Goal: Task Accomplishment & Management: Manage account settings

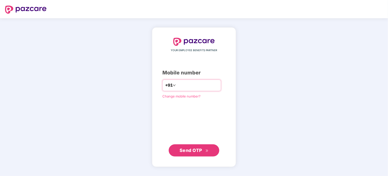
type input "**********"
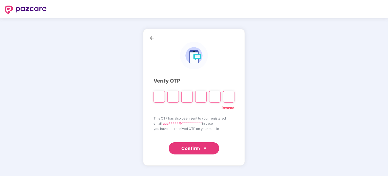
type input "*"
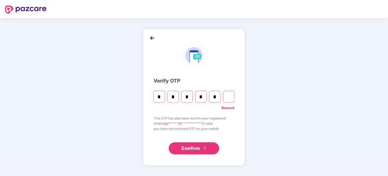
type input "*"
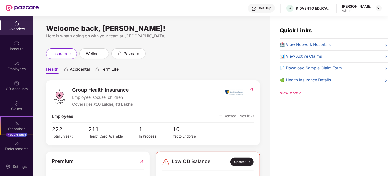
click at [235, 115] on span "Deleted Lives (67)" at bounding box center [236, 116] width 35 height 6
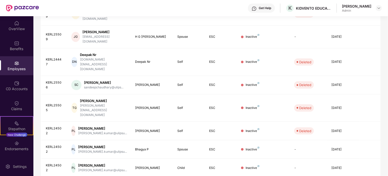
scroll to position [134, 0]
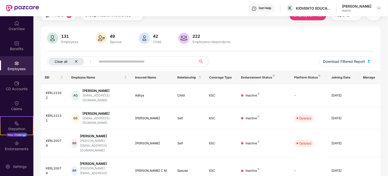
scroll to position [0, 0]
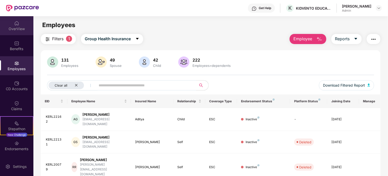
click at [13, 32] on div "OverView" at bounding box center [16, 25] width 33 height 19
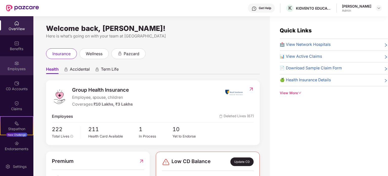
click at [23, 71] on div "Employees" at bounding box center [16, 65] width 33 height 19
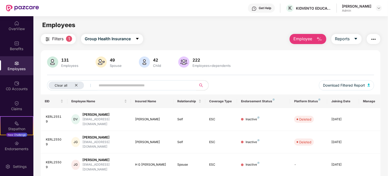
click at [304, 38] on span "Employee" at bounding box center [302, 39] width 19 height 6
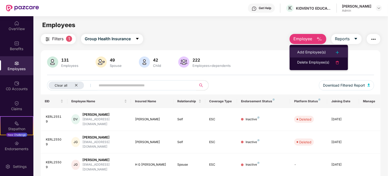
click at [304, 50] on div "Add Employee(s)" at bounding box center [311, 52] width 29 height 6
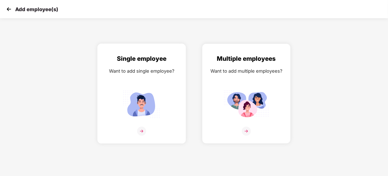
click at [145, 128] on img at bounding box center [141, 130] width 9 height 9
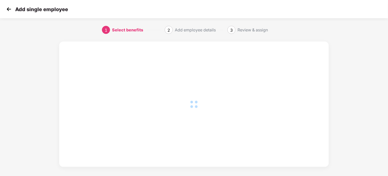
click at [145, 128] on div at bounding box center [193, 104] width 249 height 105
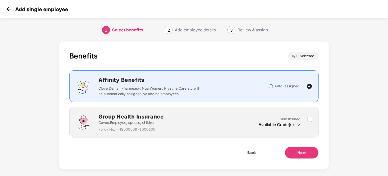
click at [300, 124] on icon "down" at bounding box center [298, 124] width 4 height 4
click at [296, 122] on div "Available Grade(s)" at bounding box center [279, 125] width 42 height 6
drag, startPoint x: 300, startPoint y: 125, endPoint x: 305, endPoint y: 118, distance: 8.0
click at [305, 118] on div "Sum Insured Available Grade(s)" at bounding box center [282, 122] width 49 height 12
click at [312, 118] on div "Group Health Insurance Covers Employee, spouse, children Policy No. - HG0000697…" at bounding box center [193, 122] width 249 height 30
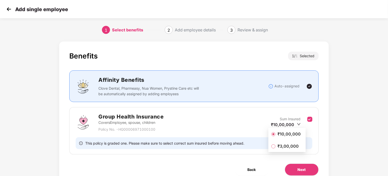
click at [290, 147] on span "₹3,00,000" at bounding box center [287, 146] width 25 height 6
click at [292, 167] on button "Next" at bounding box center [301, 169] width 34 height 12
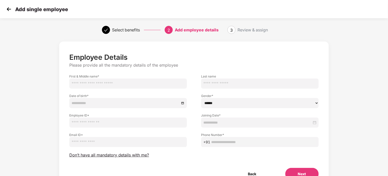
scroll to position [27, 0]
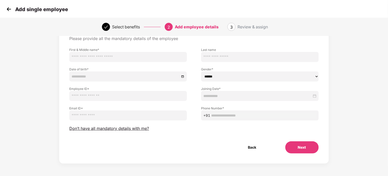
click at [291, 147] on button "Next" at bounding box center [301, 147] width 33 height 12
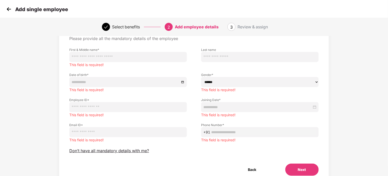
click at [146, 58] on input "text" at bounding box center [127, 57] width 117 height 10
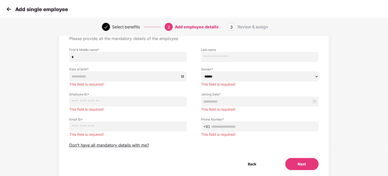
type input "*"
click at [151, 75] on input at bounding box center [125, 77] width 108 height 6
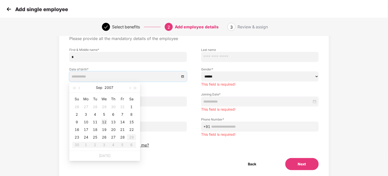
type input "**********"
click at [104, 124] on div "12" at bounding box center [104, 122] width 6 height 6
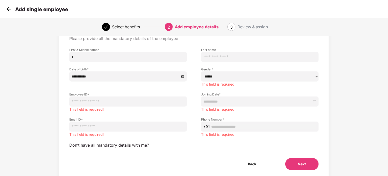
click at [110, 104] on input "text" at bounding box center [127, 101] width 117 height 10
type input "**"
click at [98, 128] on input "email" at bounding box center [127, 126] width 117 height 10
type input "*"
click at [128, 126] on input "email" at bounding box center [127, 126] width 117 height 10
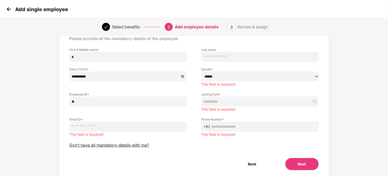
type input "**********"
click at [225, 128] on input "text" at bounding box center [263, 127] width 105 height 6
type input "*"
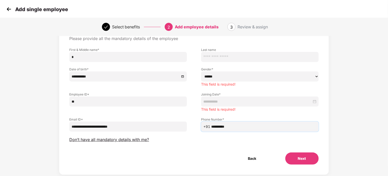
type input "**********"
click at [223, 101] on input at bounding box center [257, 102] width 108 height 6
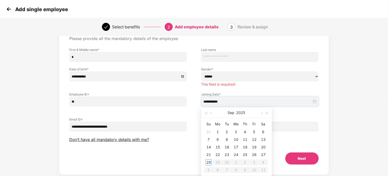
type input "**********"
click at [209, 164] on div "28" at bounding box center [208, 162] width 6 height 6
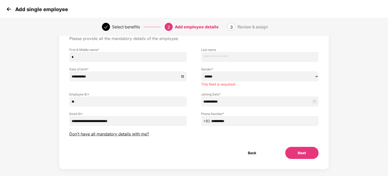
click at [215, 75] on select "****** **** ******" at bounding box center [259, 76] width 117 height 10
select select "****"
click at [201, 71] on select "****** **** ******" at bounding box center [259, 76] width 117 height 10
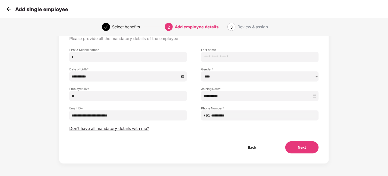
click at [291, 143] on button "Next" at bounding box center [301, 147] width 33 height 12
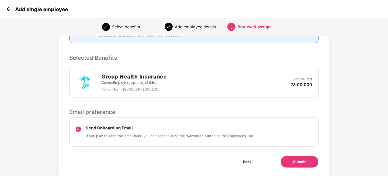
scroll to position [115, 0]
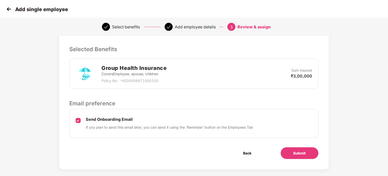
drag, startPoint x: 13, startPoint y: 11, endPoint x: 8, endPoint y: 10, distance: 4.7
click at [8, 10] on div "Add single employee" at bounding box center [36, 9] width 63 height 7
click at [8, 10] on img at bounding box center [9, 9] width 8 height 8
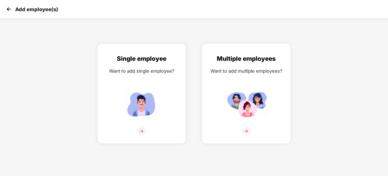
click at [222, 90] on div "Multiple employees Want to add multiple employees?" at bounding box center [246, 98] width 78 height 88
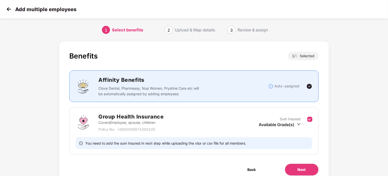
scroll to position [22, 0]
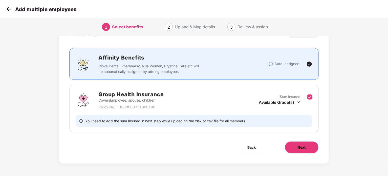
click at [303, 146] on span "Next" at bounding box center [301, 147] width 8 height 6
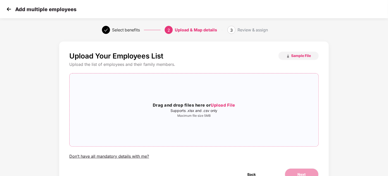
scroll to position [17, 0]
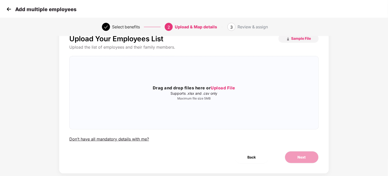
click at [8, 12] on img at bounding box center [9, 9] width 8 height 8
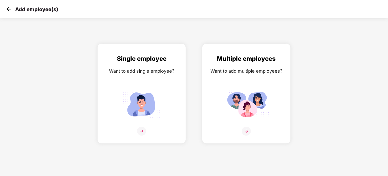
scroll to position [0, 0]
click at [8, 12] on img at bounding box center [9, 9] width 8 height 8
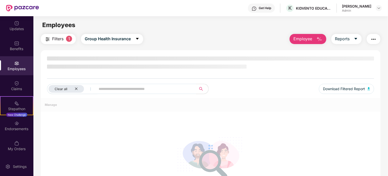
click at [16, 69] on div "Employees" at bounding box center [16, 68] width 33 height 5
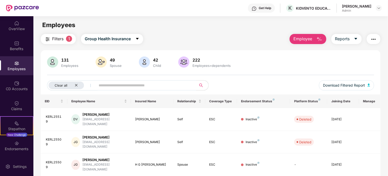
click at [300, 40] on span "Employee" at bounding box center [302, 39] width 19 height 6
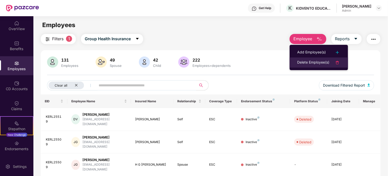
click at [304, 63] on div "Delete Employee(s)" at bounding box center [313, 62] width 32 height 6
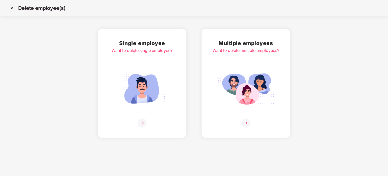
click at [143, 102] on img at bounding box center [142, 88] width 57 height 39
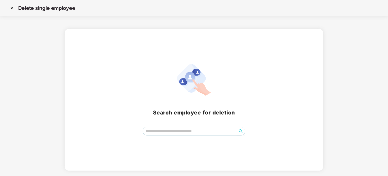
click at [11, 10] on img at bounding box center [12, 8] width 8 height 8
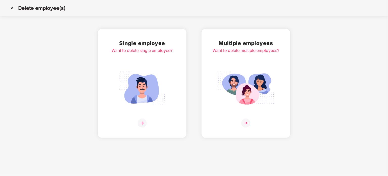
click at [246, 124] on img at bounding box center [245, 122] width 9 height 9
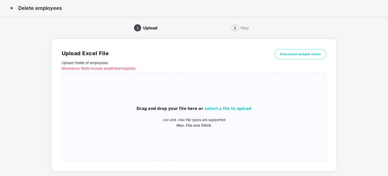
click at [10, 9] on img at bounding box center [12, 8] width 8 height 8
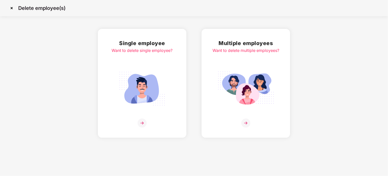
click at [158, 72] on img at bounding box center [142, 88] width 57 height 39
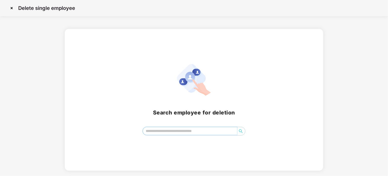
click at [193, 131] on input "search" at bounding box center [190, 131] width 94 height 8
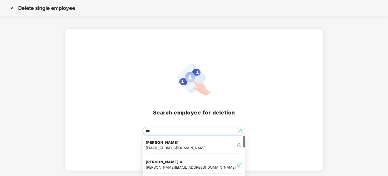
type input "****"
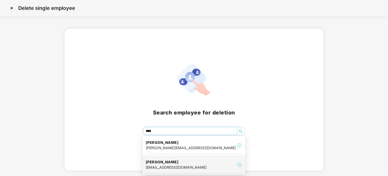
click at [185, 164] on div "Ragapriya Koduri ragapriya@ulipsu.com" at bounding box center [194, 164] width 97 height 17
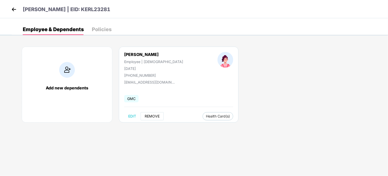
click at [156, 117] on span "REMOVE" at bounding box center [152, 116] width 15 height 4
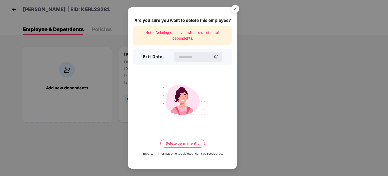
click at [236, 5] on img "Close" at bounding box center [235, 10] width 14 height 14
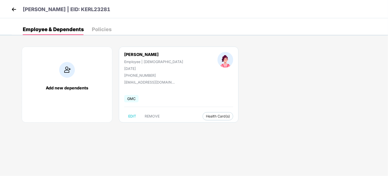
click at [11, 8] on img at bounding box center [14, 10] width 8 height 8
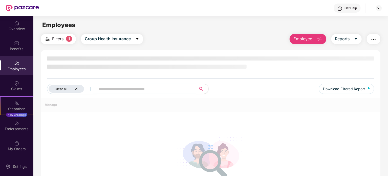
click at [297, 41] on span "Employee" at bounding box center [302, 39] width 19 height 6
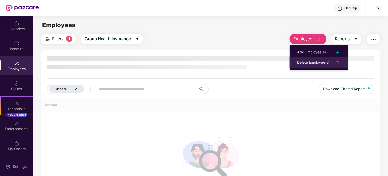
click at [299, 61] on div "Delete Employee(s)" at bounding box center [313, 62] width 32 height 6
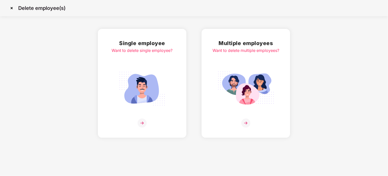
click at [251, 99] on img at bounding box center [245, 88] width 57 height 39
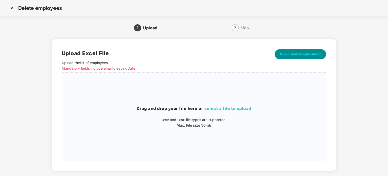
click at [292, 54] on span "Download sample sheet" at bounding box center [300, 54] width 41 height 5
click at [239, 106] on span "select a file to upload" at bounding box center [227, 108] width 47 height 5
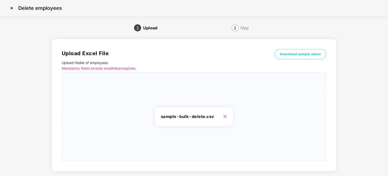
scroll to position [27, 0]
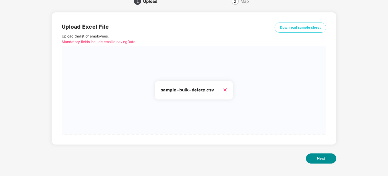
click at [330, 157] on button "Next" at bounding box center [321, 158] width 30 height 10
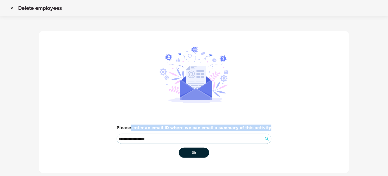
drag, startPoint x: 131, startPoint y: 126, endPoint x: 287, endPoint y: 125, distance: 156.4
click at [287, 125] on div "**********" at bounding box center [194, 102] width 310 height 142
copy h3 "enter an email ID where we can email a summary of this activity"
click at [287, 125] on div "**********" at bounding box center [194, 102] width 310 height 142
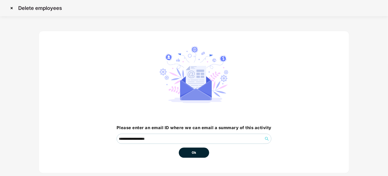
click at [9, 8] on img at bounding box center [12, 8] width 8 height 8
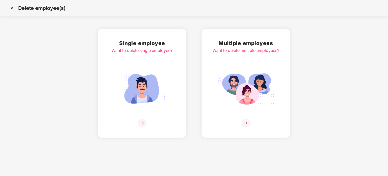
click at [9, 8] on img at bounding box center [12, 8] width 8 height 8
